Goal: Find specific page/section: Find specific page/section

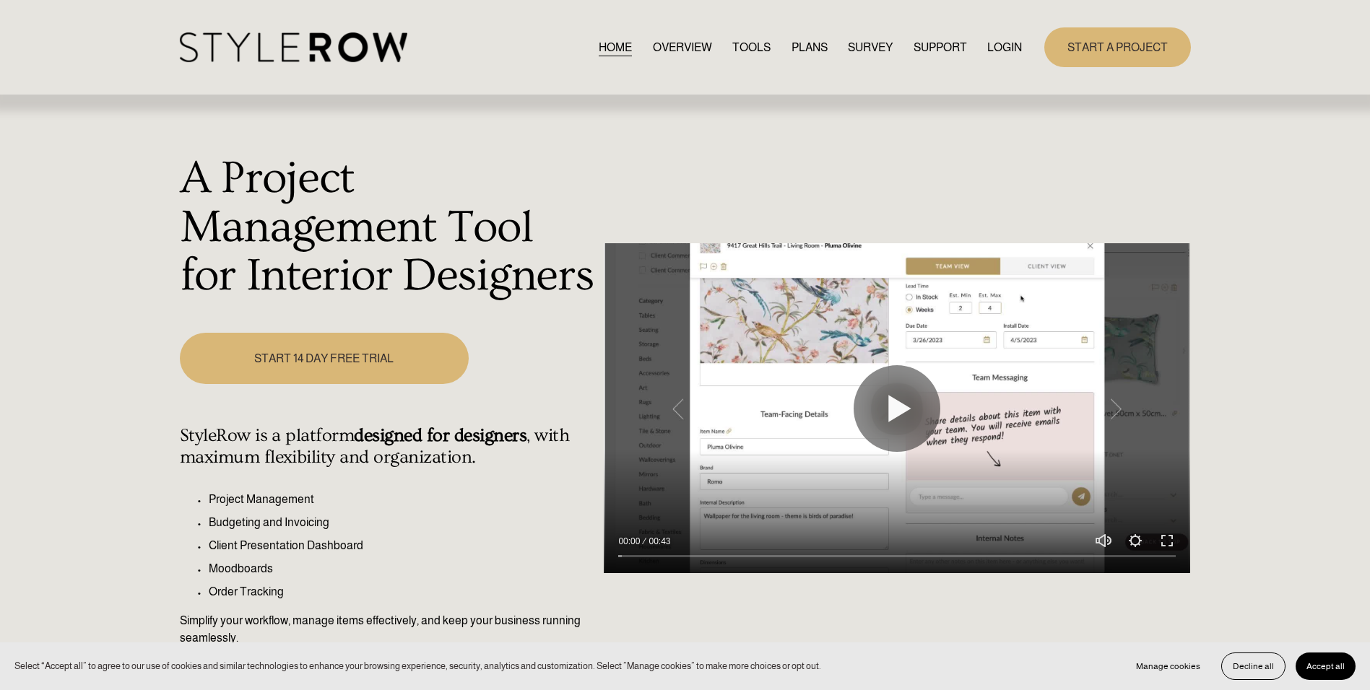
click at [1006, 45] on link "LOGIN" at bounding box center [1004, 47] width 35 height 19
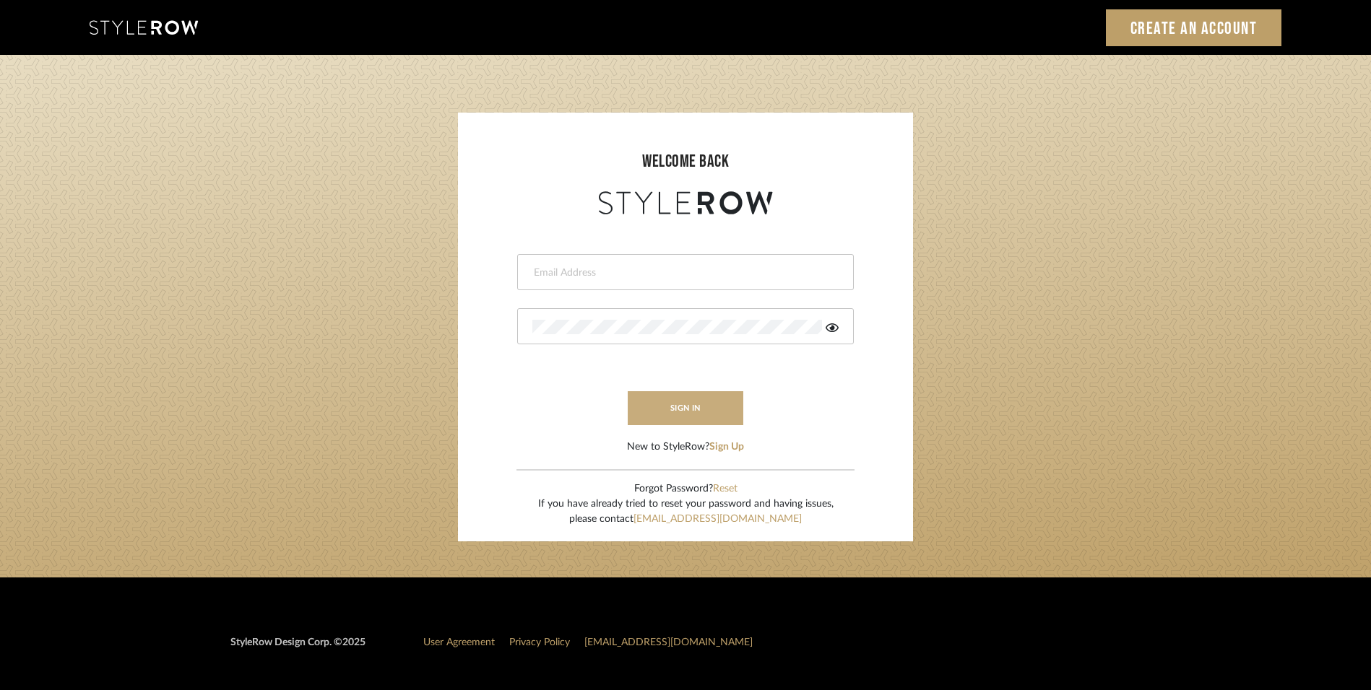
type input "lewisrosedesign@gmail.com"
click at [669, 411] on button "sign in" at bounding box center [686, 408] width 116 height 34
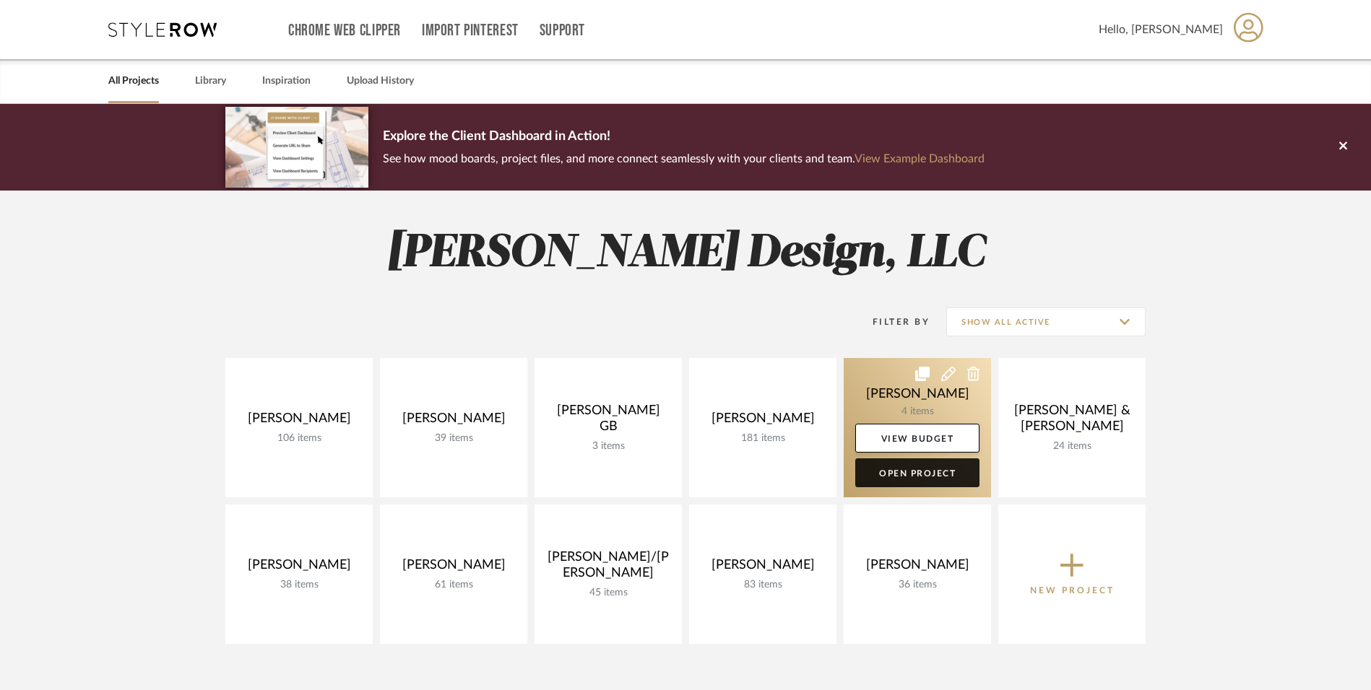
click at [927, 472] on link "Open Project" at bounding box center [917, 473] width 124 height 29
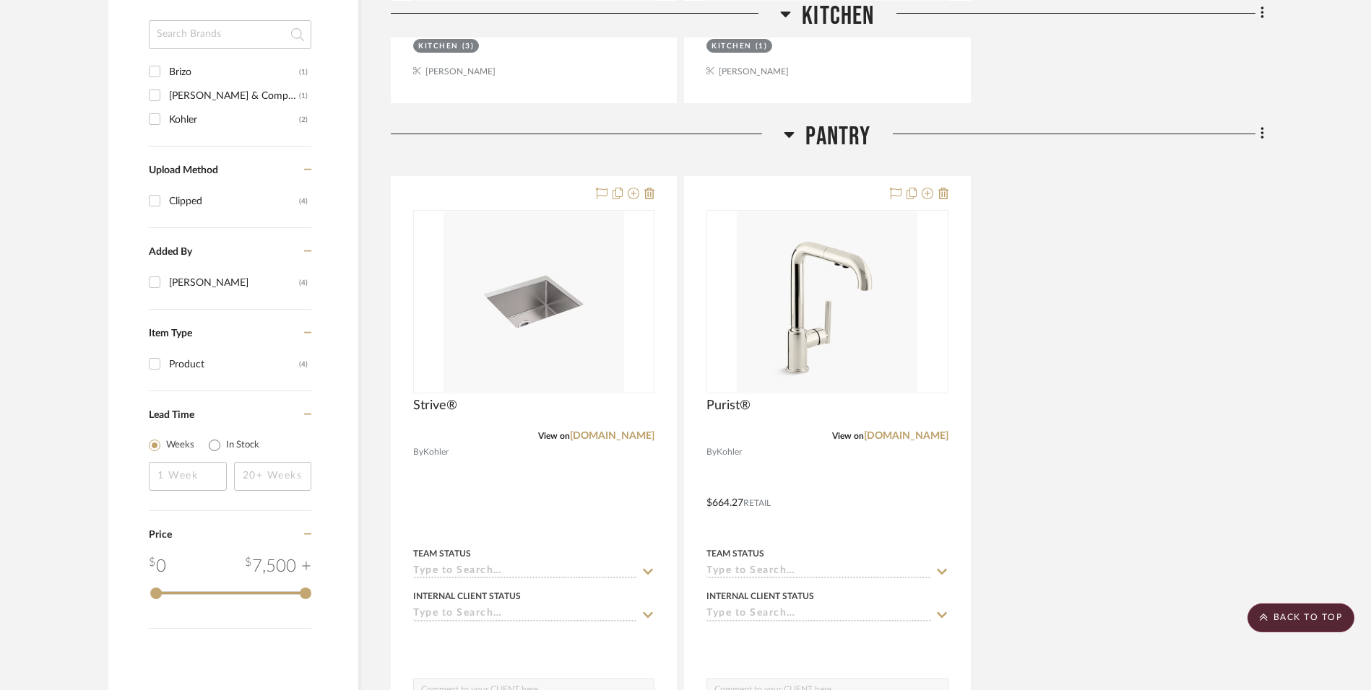
scroll to position [1011, 0]
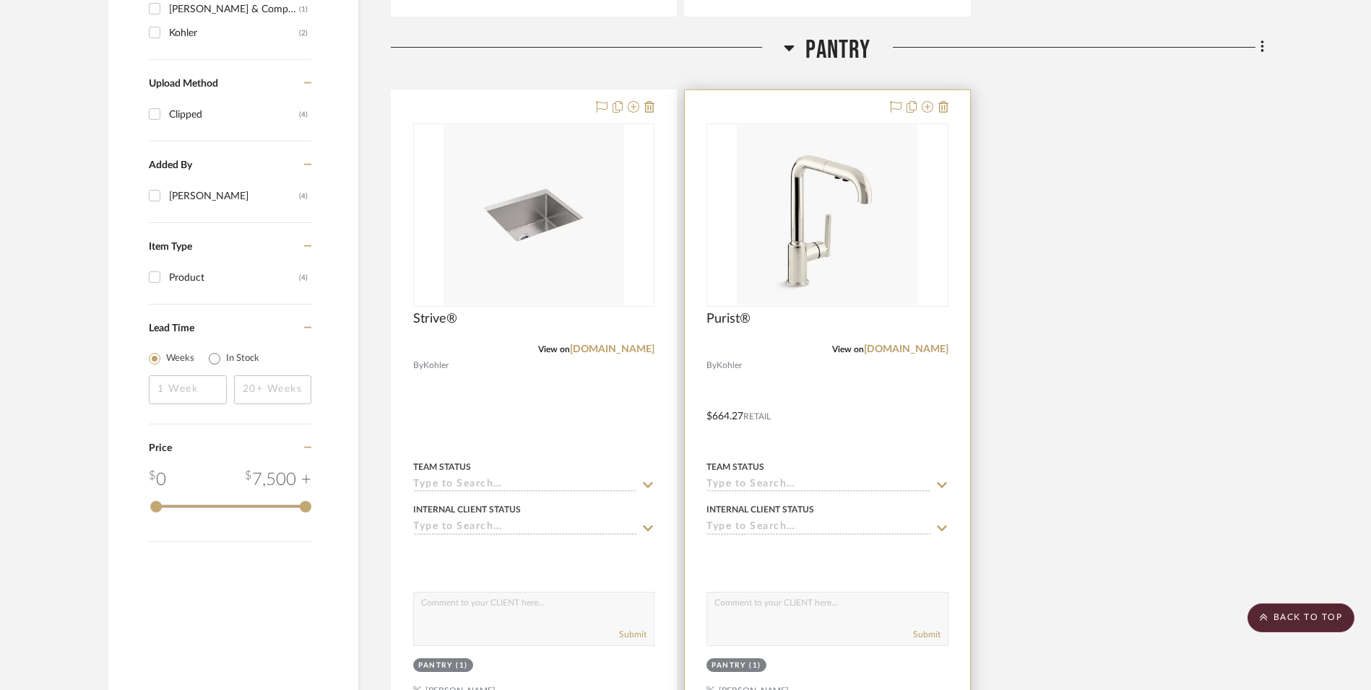
click at [786, 375] on div at bounding box center [827, 406] width 285 height 632
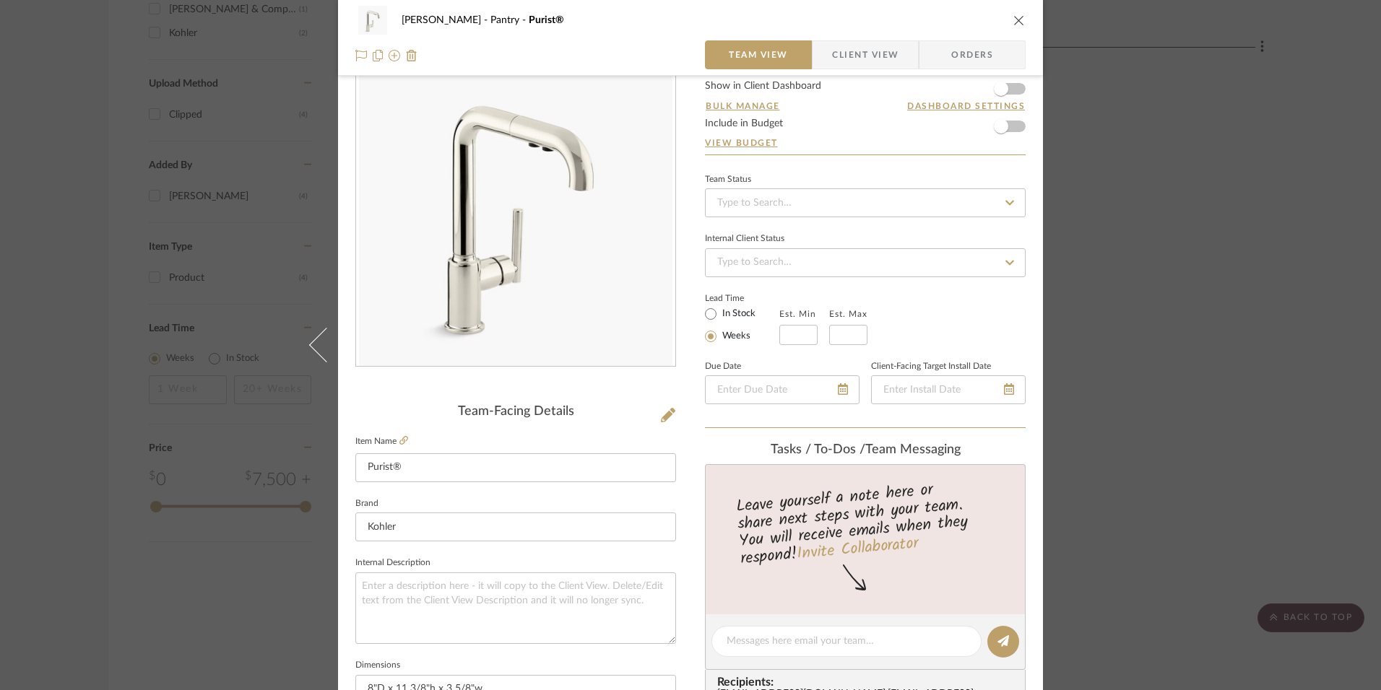
scroll to position [0, 0]
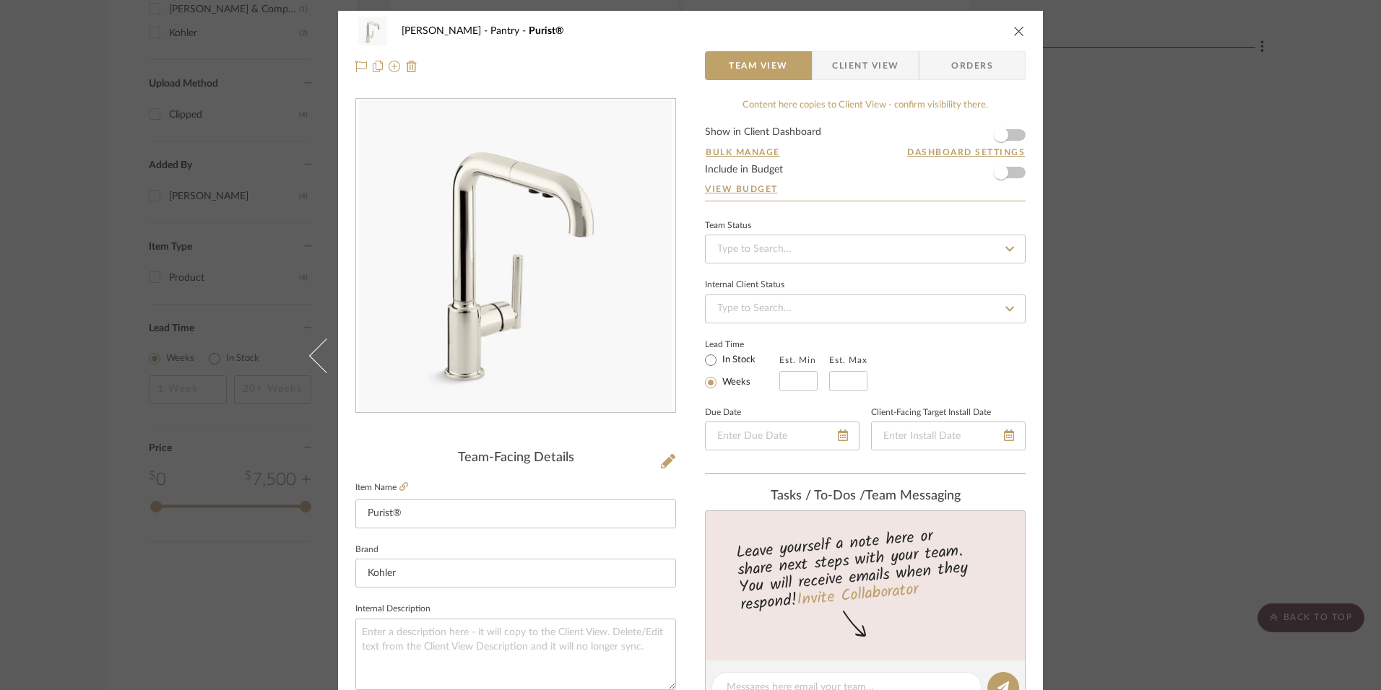
click at [1016, 30] on icon "close" at bounding box center [1019, 31] width 12 height 12
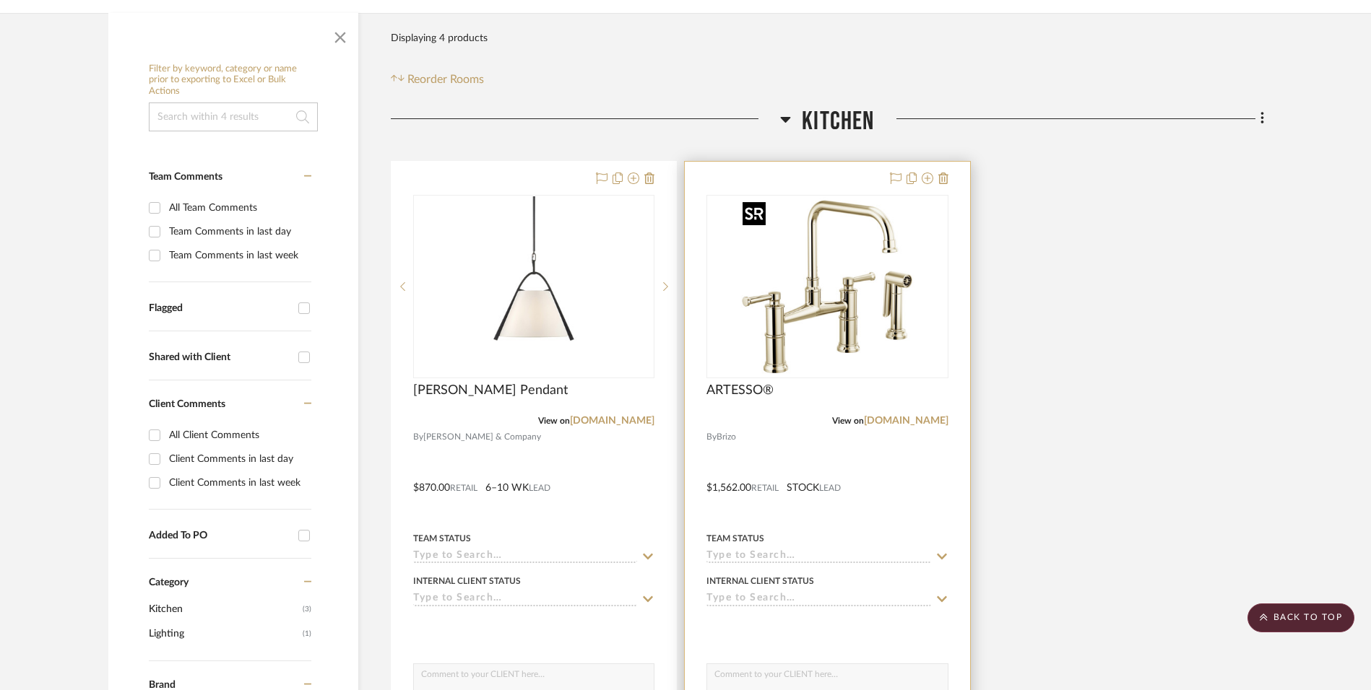
scroll to position [217, 0]
